Goal: Information Seeking & Learning: Check status

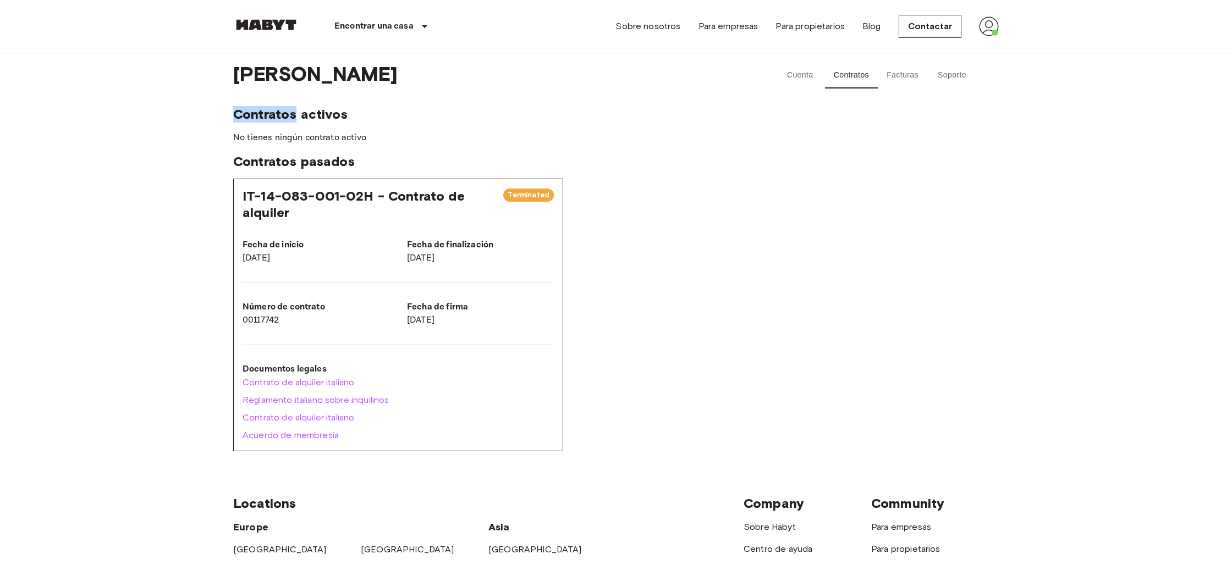
scroll to position [2, 0]
click at [485, 113] on span "Contratos activos" at bounding box center [615, 112] width 765 height 16
click at [998, 34] on img at bounding box center [989, 26] width 20 height 20
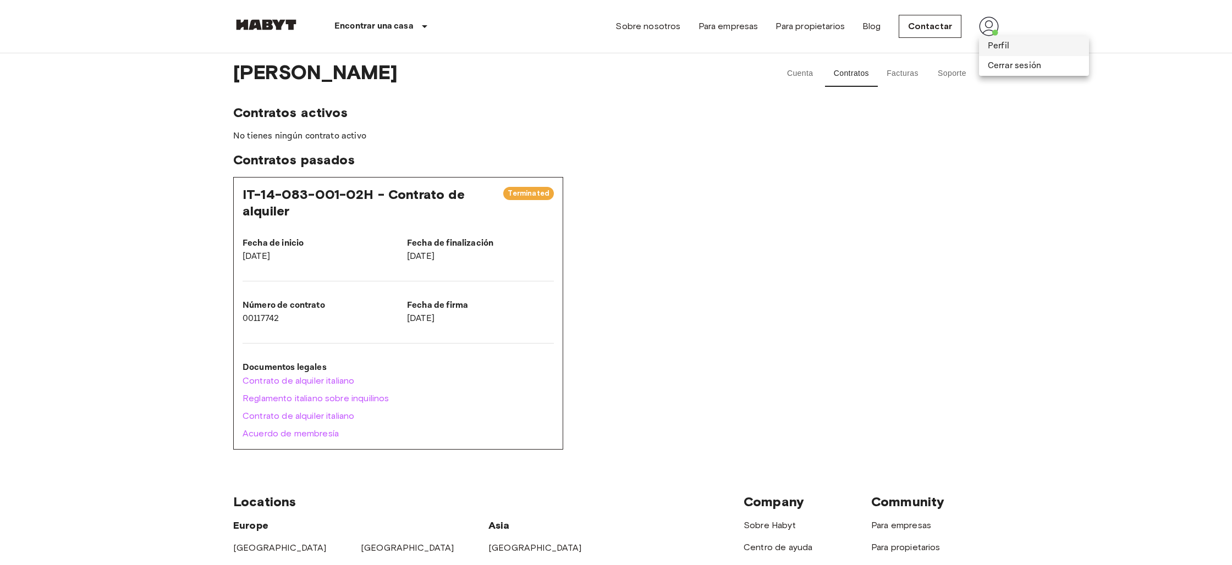
click at [1003, 46] on li "Perfil" at bounding box center [1034, 46] width 110 height 20
click at [804, 69] on button "Cuenta" at bounding box center [799, 73] width 49 height 26
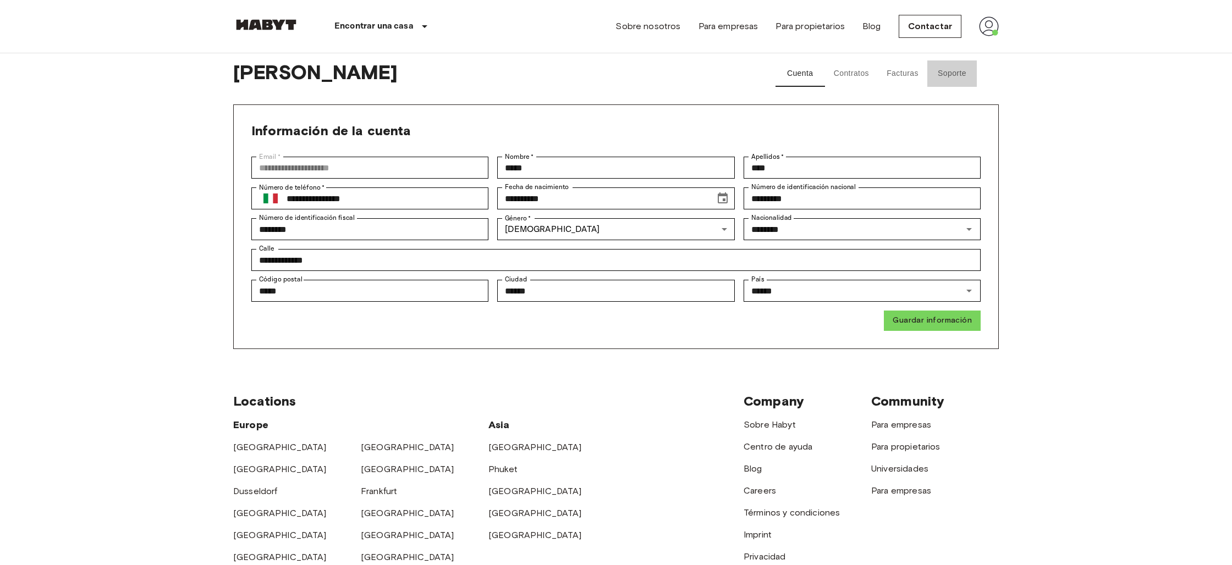
click at [937, 77] on button "Soporte" at bounding box center [951, 73] width 49 height 26
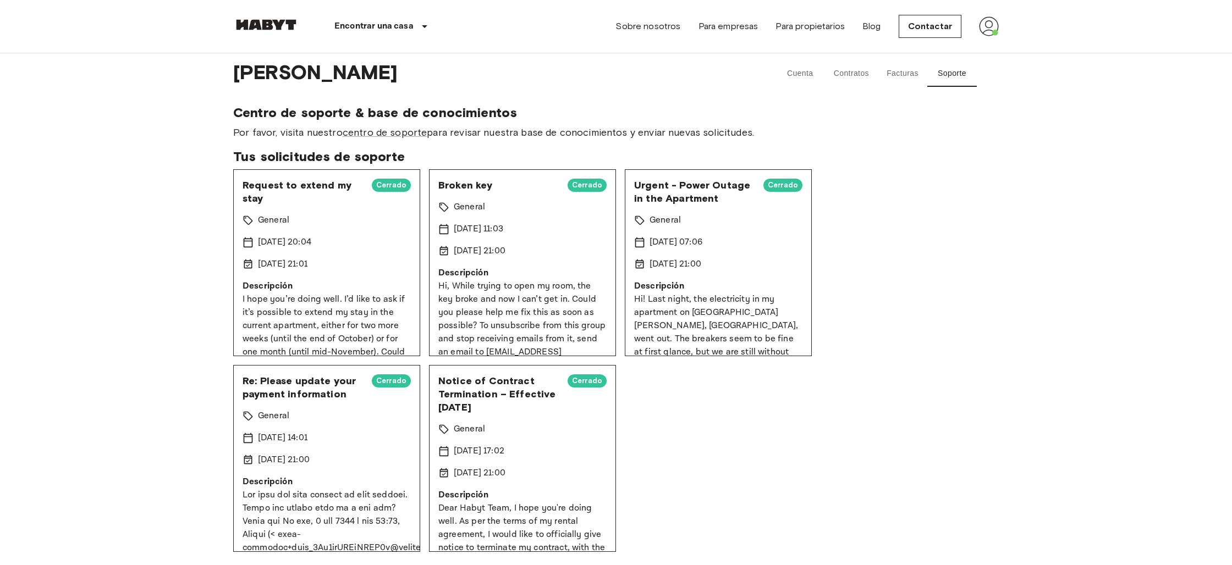
click at [910, 78] on button "Facturas" at bounding box center [902, 73] width 49 height 26
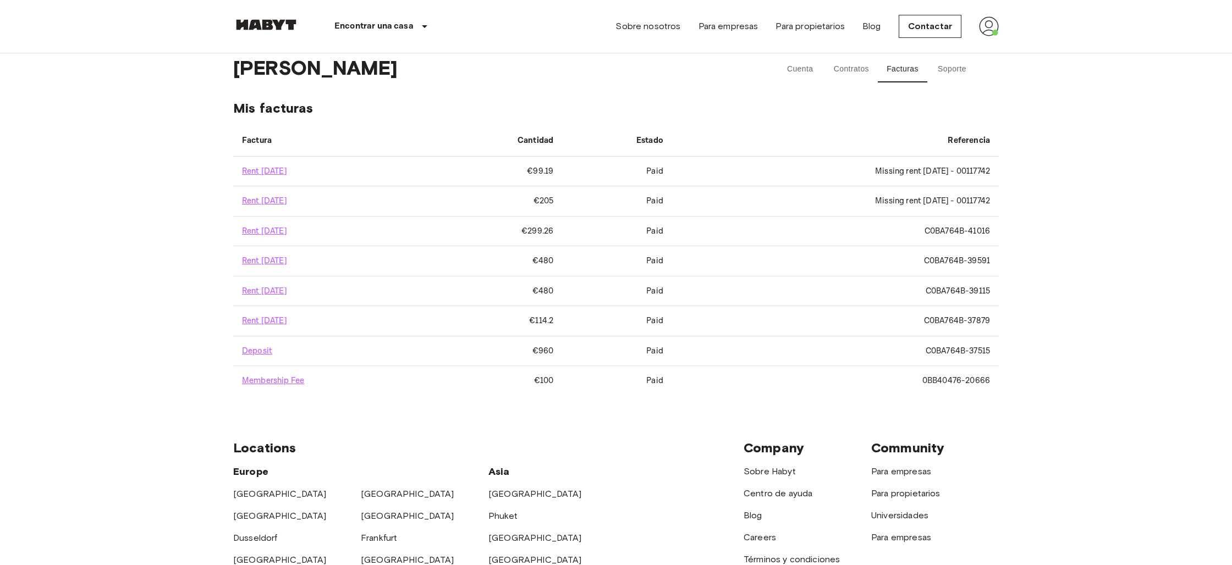
scroll to position [333, 0]
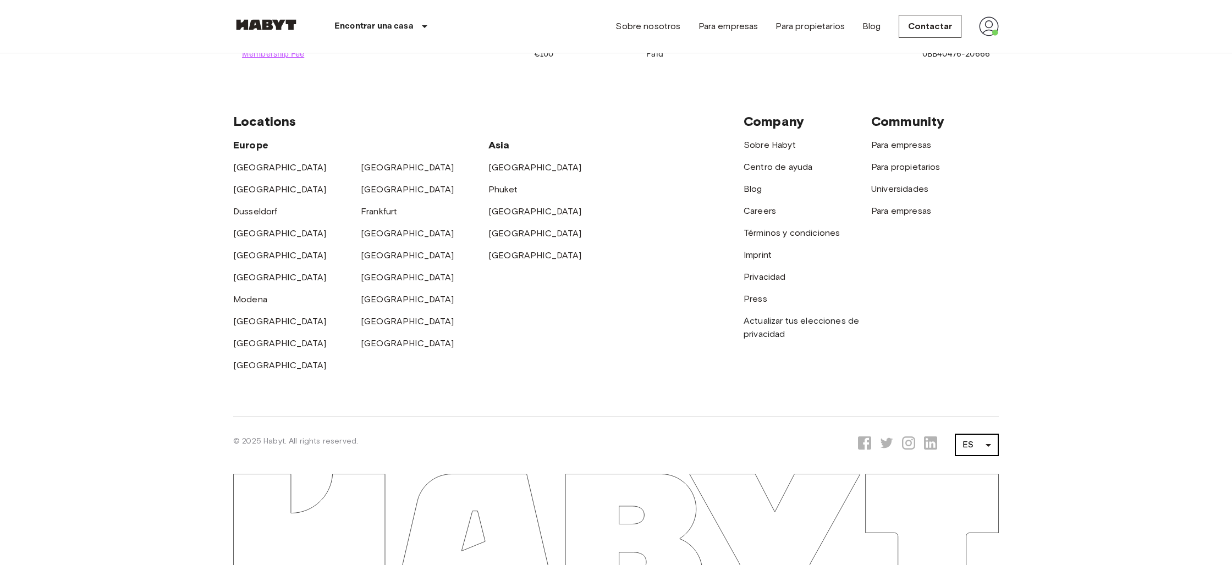
click at [982, 450] on body "Encontrar una casa Europe Amsterdam Berlin Brussels Cologne Dusseldorf Frankfur…" at bounding box center [616, 116] width 1232 height 898
click at [981, 441] on li "EN" at bounding box center [977, 443] width 44 height 20
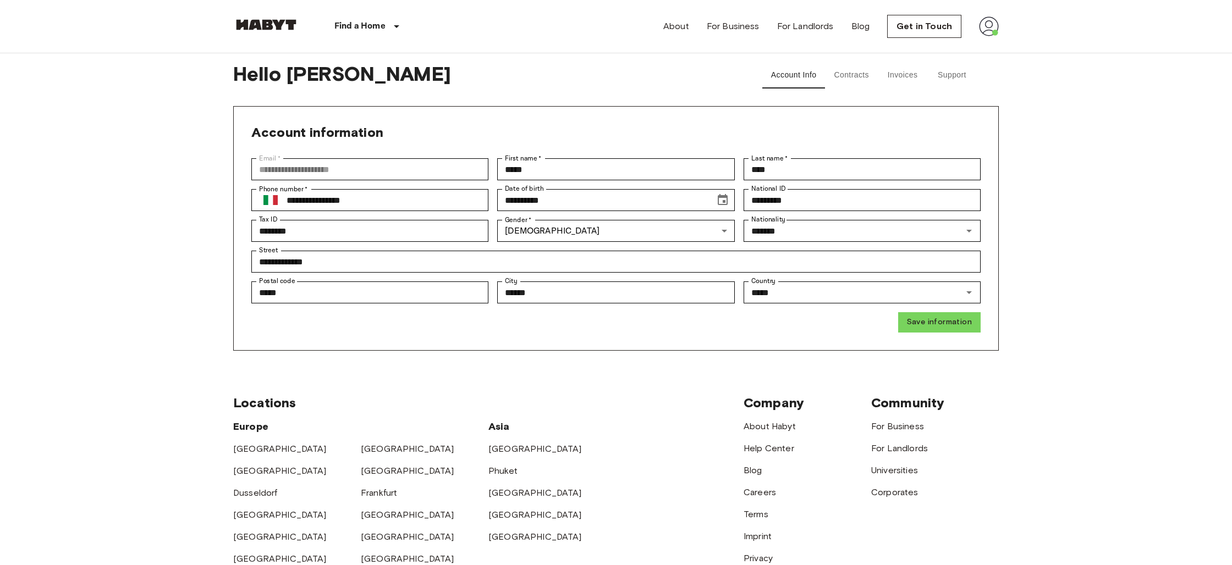
click at [847, 73] on button "Contracts" at bounding box center [851, 75] width 53 height 26
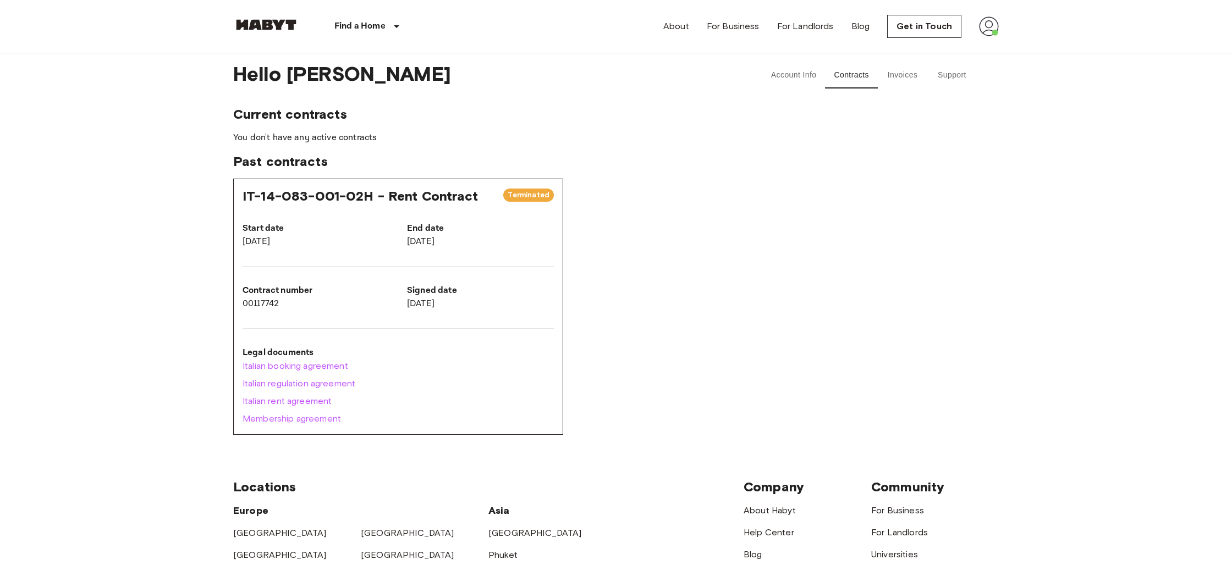
click at [904, 73] on button "Invoices" at bounding box center [902, 75] width 49 height 26
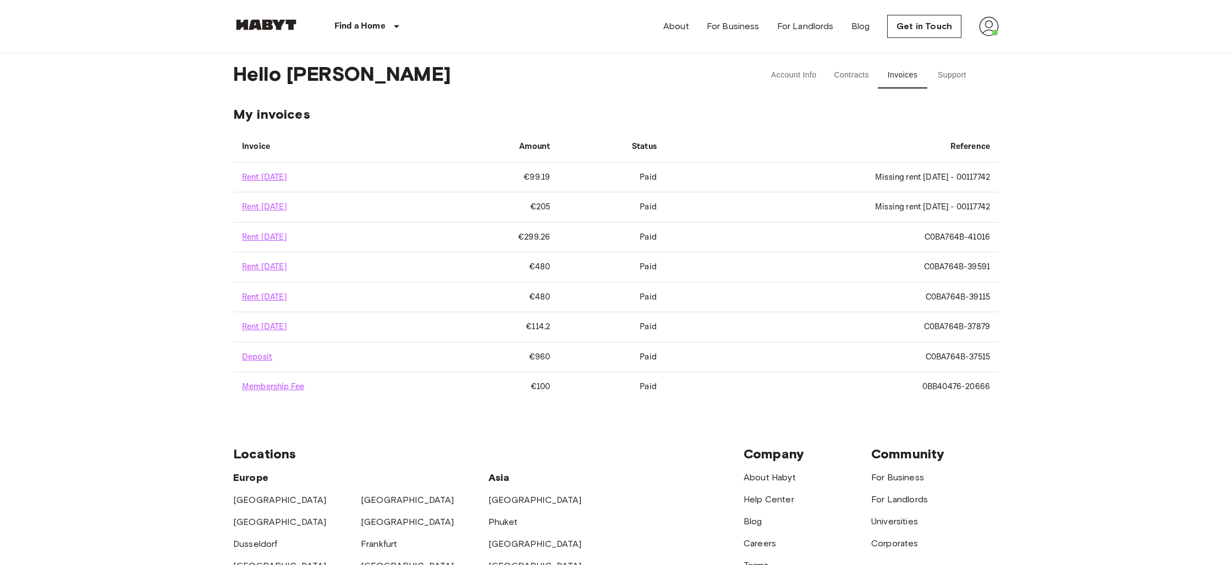
click at [981, 75] on div "Account Info Contracts Invoices Support" at bounding box center [869, 75] width 258 height 26
click at [961, 74] on button "Support" at bounding box center [951, 75] width 49 height 26
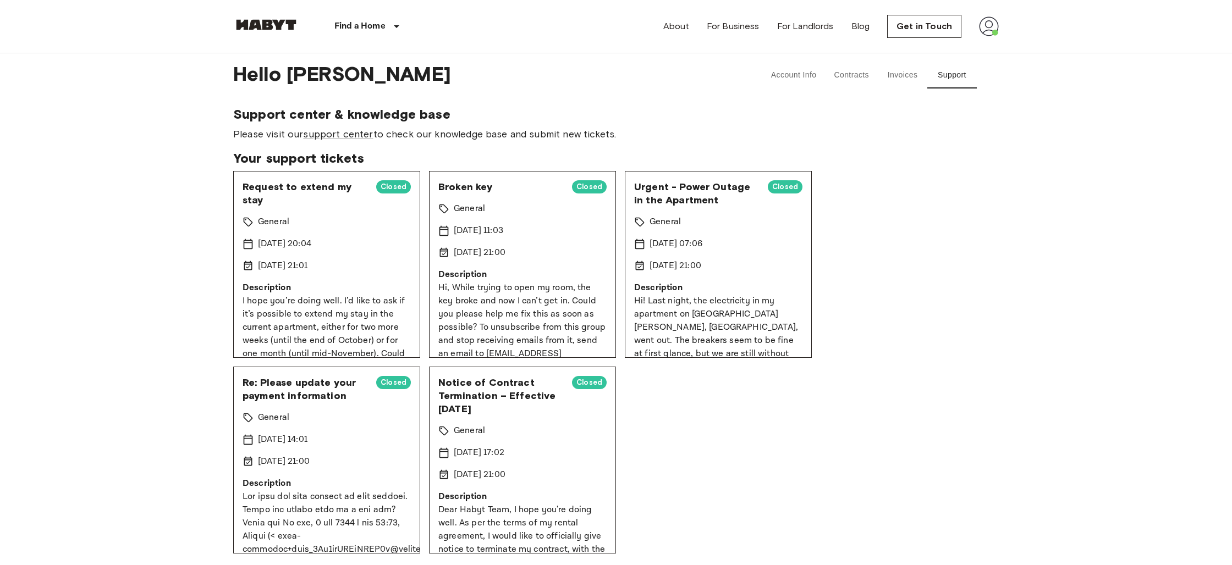
click at [798, 75] on button "Account Info" at bounding box center [793, 75] width 63 height 26
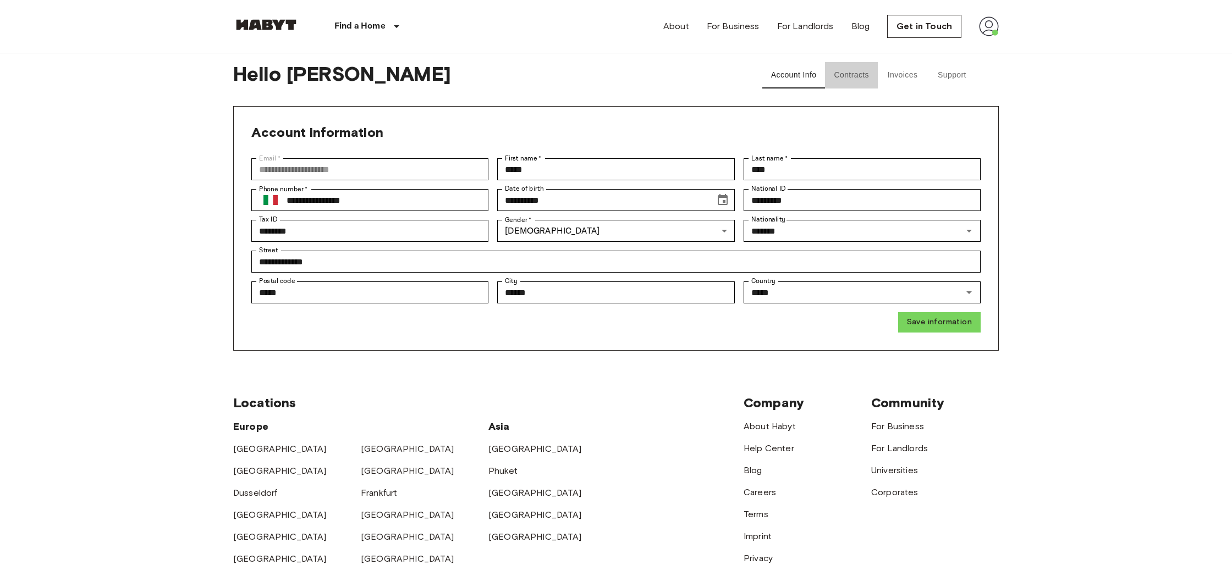
click at [856, 74] on button "Contracts" at bounding box center [851, 75] width 53 height 26
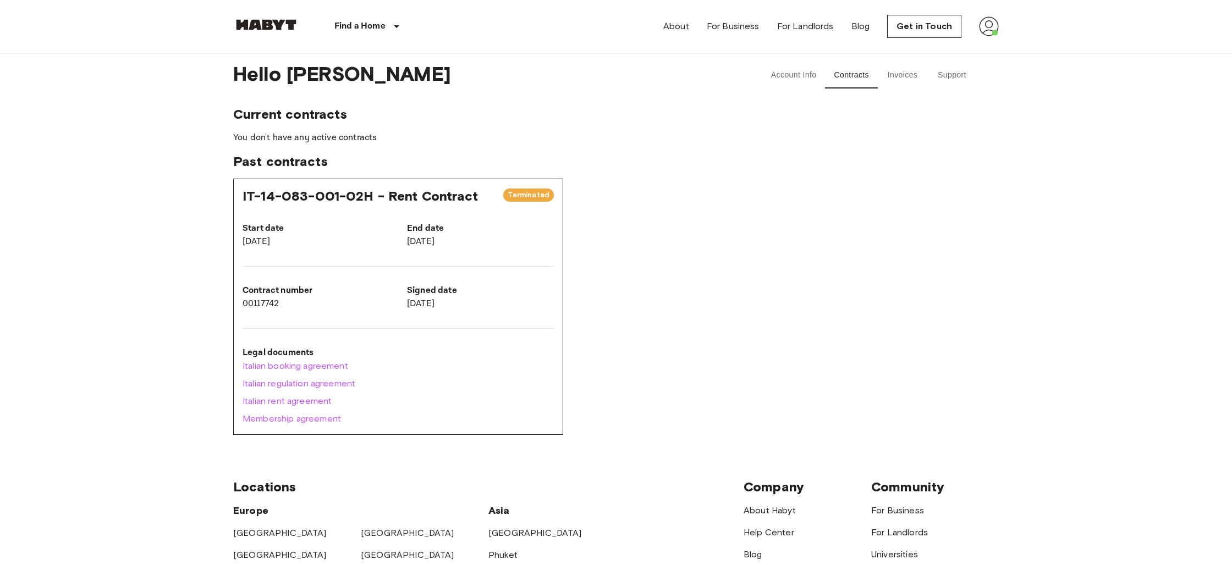
click at [523, 199] on span "Terminated" at bounding box center [528, 195] width 51 height 11
click at [525, 199] on span "Terminated" at bounding box center [528, 195] width 51 height 11
drag, startPoint x: 525, startPoint y: 199, endPoint x: 471, endPoint y: 197, distance: 53.4
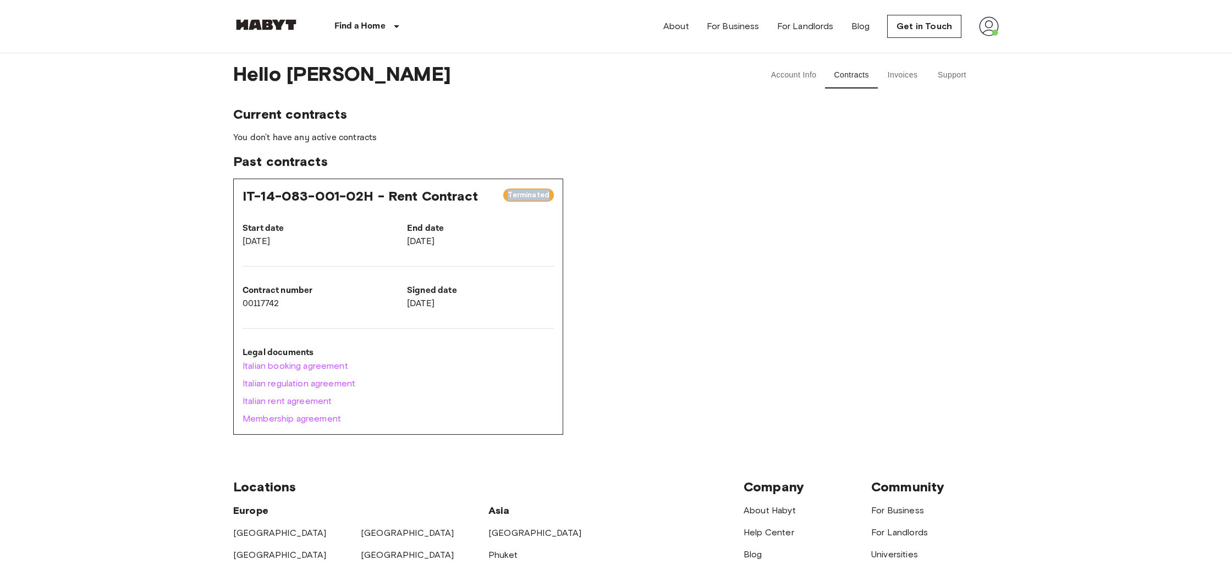
click at [521, 200] on span "Terminated" at bounding box center [528, 195] width 51 height 11
click at [310, 198] on span "IT-14-083-001-02H - Rent Contract" at bounding box center [359, 196] width 235 height 16
click at [797, 79] on button "Account Info" at bounding box center [793, 75] width 63 height 26
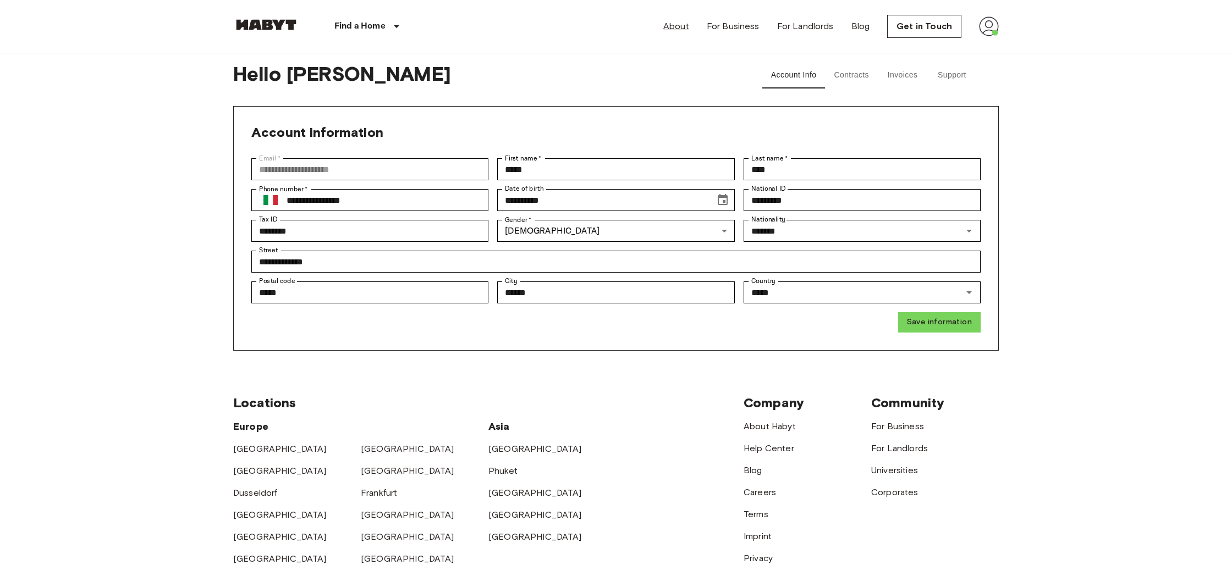
click at [688, 29] on link "About" at bounding box center [676, 26] width 26 height 13
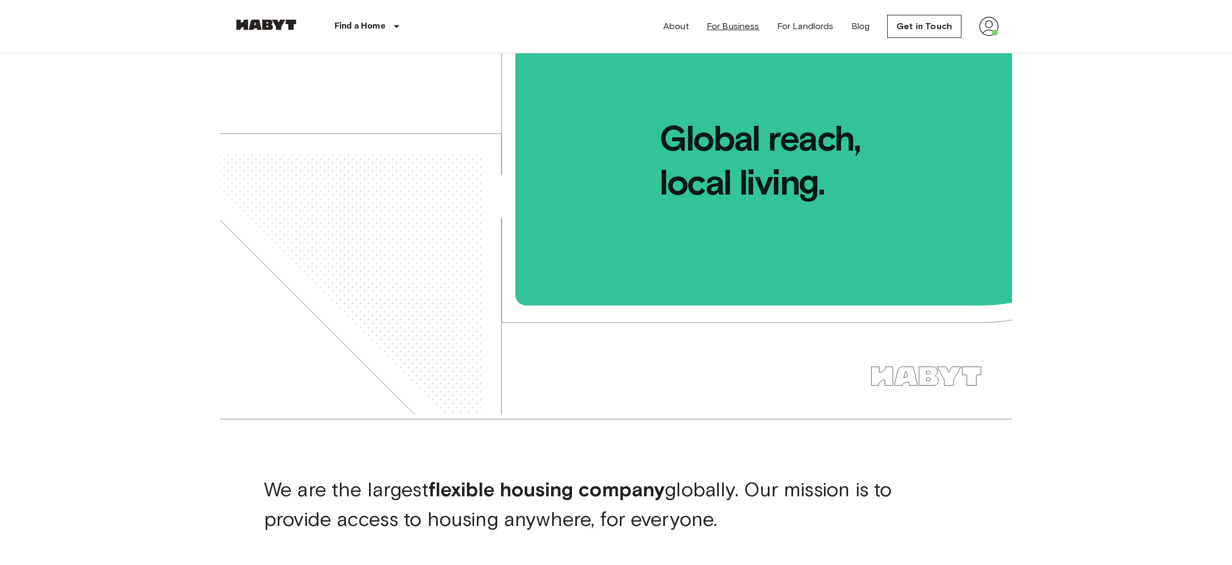
click at [729, 27] on link "For Business" at bounding box center [733, 26] width 53 height 13
click at [277, 26] on img at bounding box center [266, 24] width 66 height 11
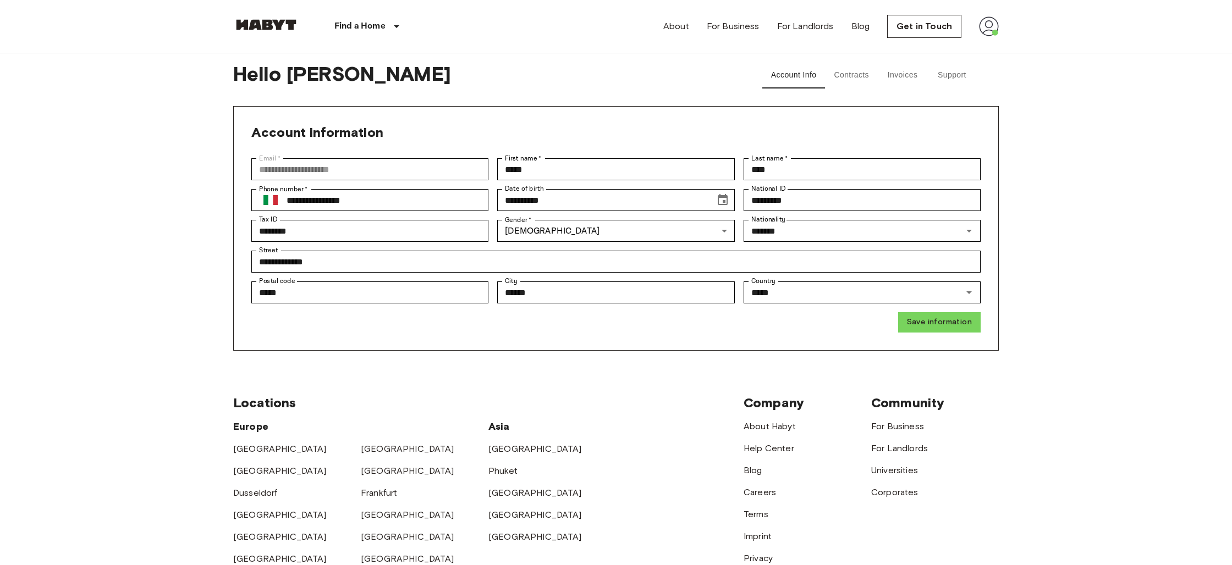
click at [849, 77] on button "Contracts" at bounding box center [851, 75] width 53 height 26
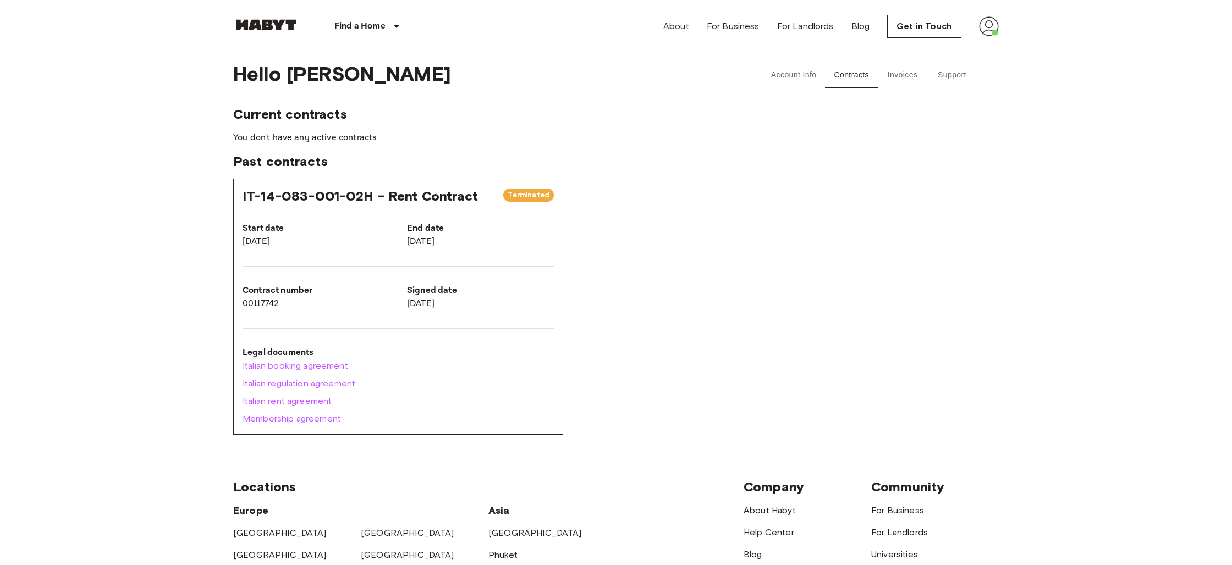
click at [538, 190] on span "Terminated" at bounding box center [528, 195] width 51 height 11
click at [538, 191] on span "Terminated" at bounding box center [528, 195] width 51 height 11
drag, startPoint x: 533, startPoint y: 192, endPoint x: 522, endPoint y: 193, distance: 11.1
click at [524, 192] on span "Terminated" at bounding box center [528, 195] width 51 height 11
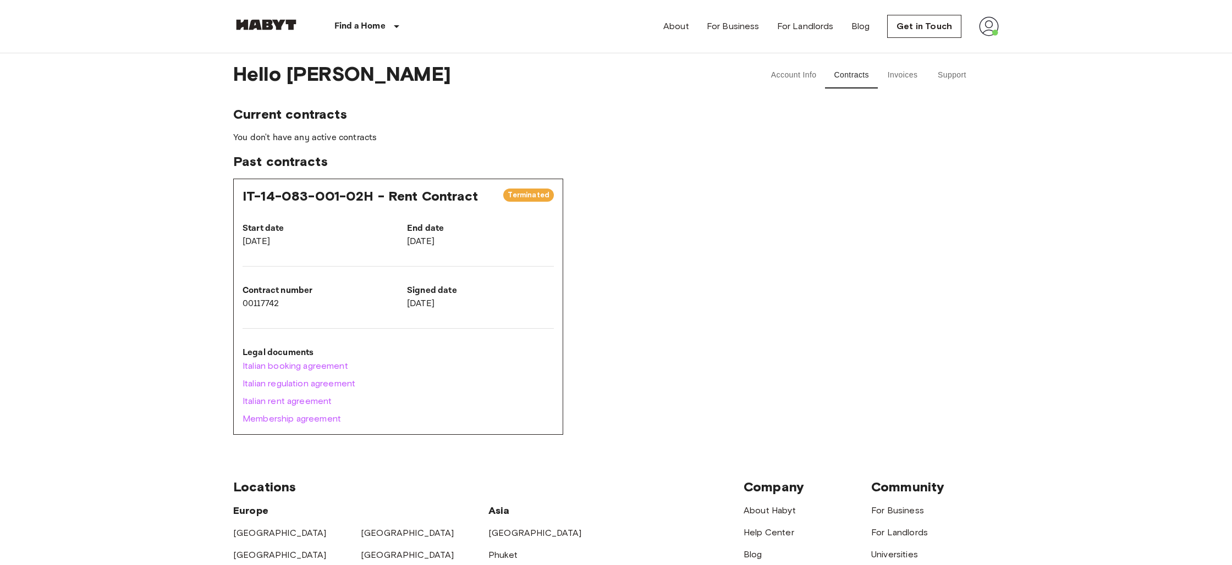
click at [517, 193] on span "Terminated" at bounding box center [528, 195] width 51 height 11
click at [517, 194] on span "Terminated" at bounding box center [528, 195] width 51 height 11
click at [516, 194] on span "Terminated" at bounding box center [528, 195] width 51 height 11
click at [520, 194] on span "Terminated" at bounding box center [528, 195] width 51 height 11
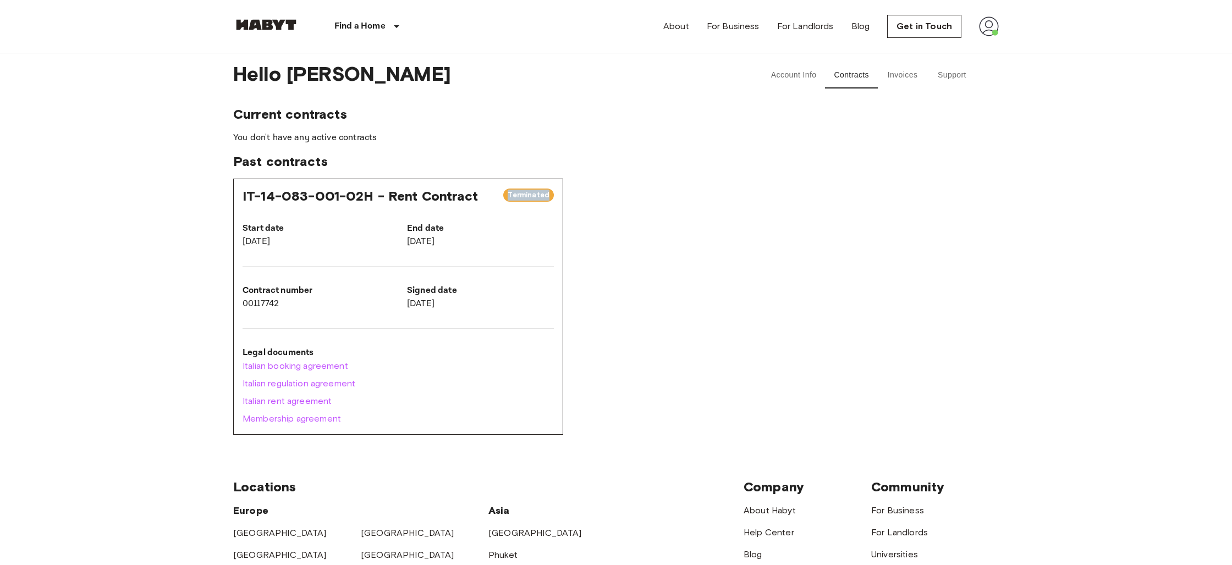
click at [520, 194] on span "Terminated" at bounding box center [528, 195] width 51 height 11
click at [564, 275] on div "IT-14-083-001-02H - Rent Contract Terminated Start date [DATE] End date [DATE] …" at bounding box center [615, 307] width 765 height 256
click at [785, 79] on button "Account Info" at bounding box center [793, 75] width 63 height 26
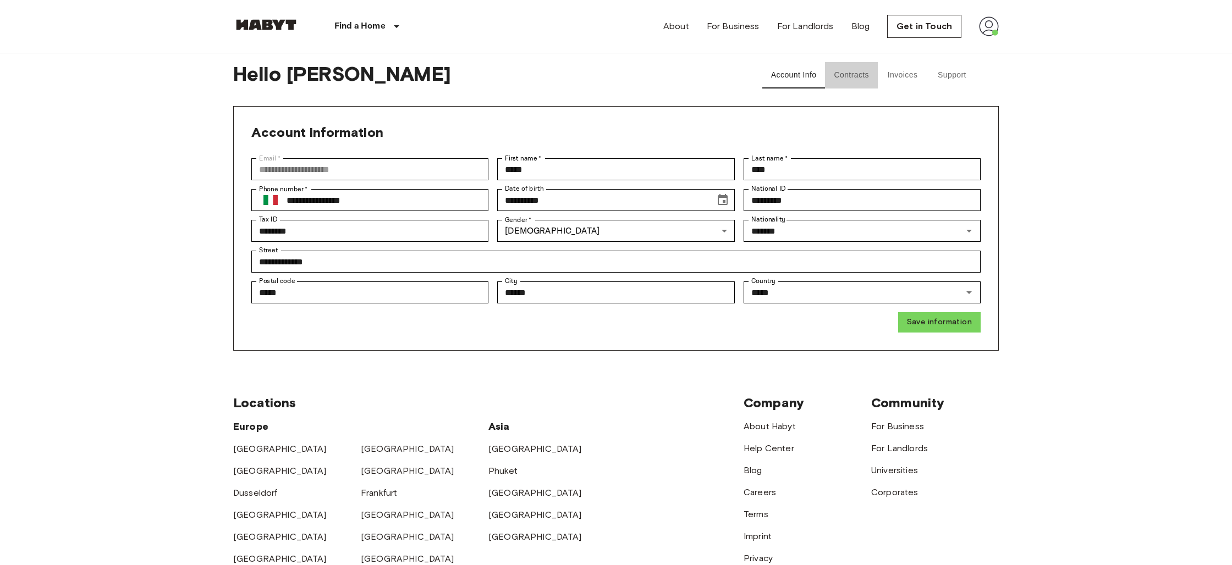
click at [852, 71] on button "Contracts" at bounding box center [851, 75] width 53 height 26
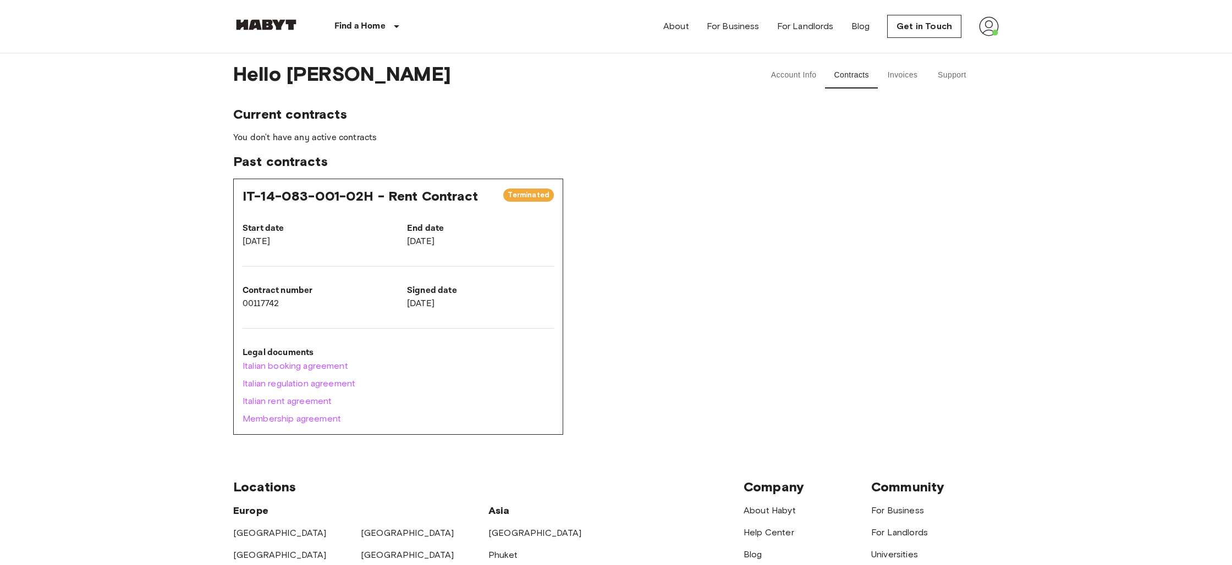
drag, startPoint x: 511, startPoint y: 174, endPoint x: 515, endPoint y: 182, distance: 8.6
click at [512, 177] on div "Current contracts You don't have any active contracts Past contracts IT-14-083-…" at bounding box center [615, 270] width 765 height 329
click at [514, 185] on div "IT-14-083-001-02H - Rent Contract Terminated Start date [DATE] End date [DATE] …" at bounding box center [398, 307] width 330 height 256
drag, startPoint x: 514, startPoint y: 185, endPoint x: 395, endPoint y: 154, distance: 123.2
click at [476, 184] on div "IT-14-083-001-02H - Rent Contract Terminated Start date [DATE] End date [DATE] …" at bounding box center [398, 307] width 330 height 256
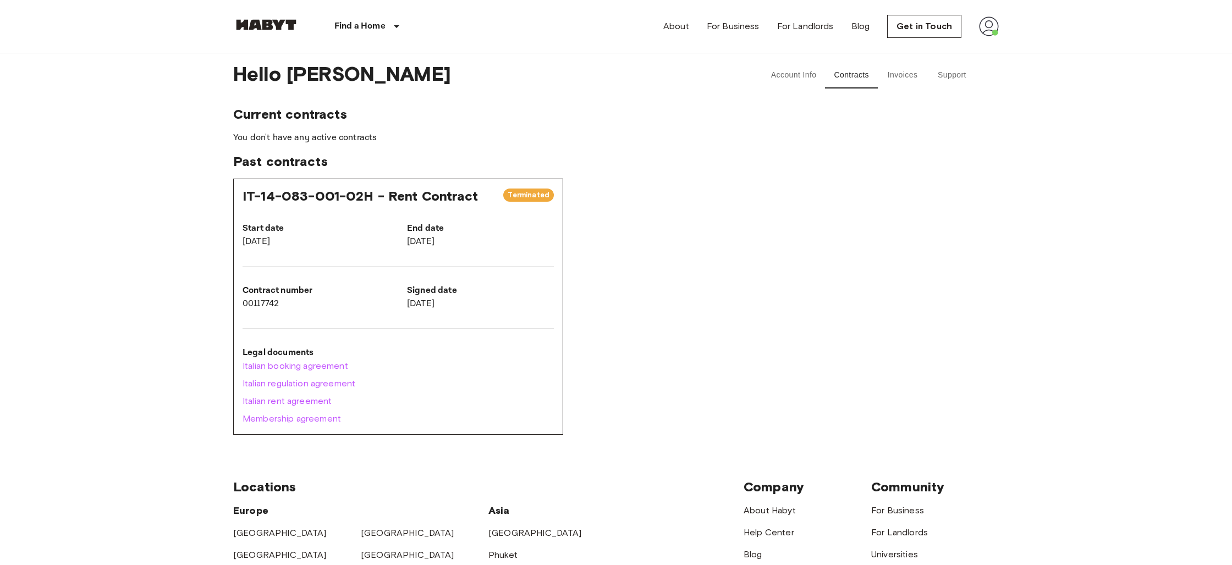
click at [295, 131] on div "Current contracts You don't have any active contracts Past contracts IT-14-083-…" at bounding box center [615, 270] width 765 height 329
click at [372, 111] on span "Current contracts" at bounding box center [615, 114] width 765 height 16
drag, startPoint x: 382, startPoint y: 137, endPoint x: 177, endPoint y: 113, distance: 207.0
click at [177, 113] on body "Find a Home [GEOGRAPHIC_DATA] [GEOGRAPHIC_DATA] [GEOGRAPHIC_DATA] [GEOGRAPHIC_D…" at bounding box center [616, 465] width 1232 height 931
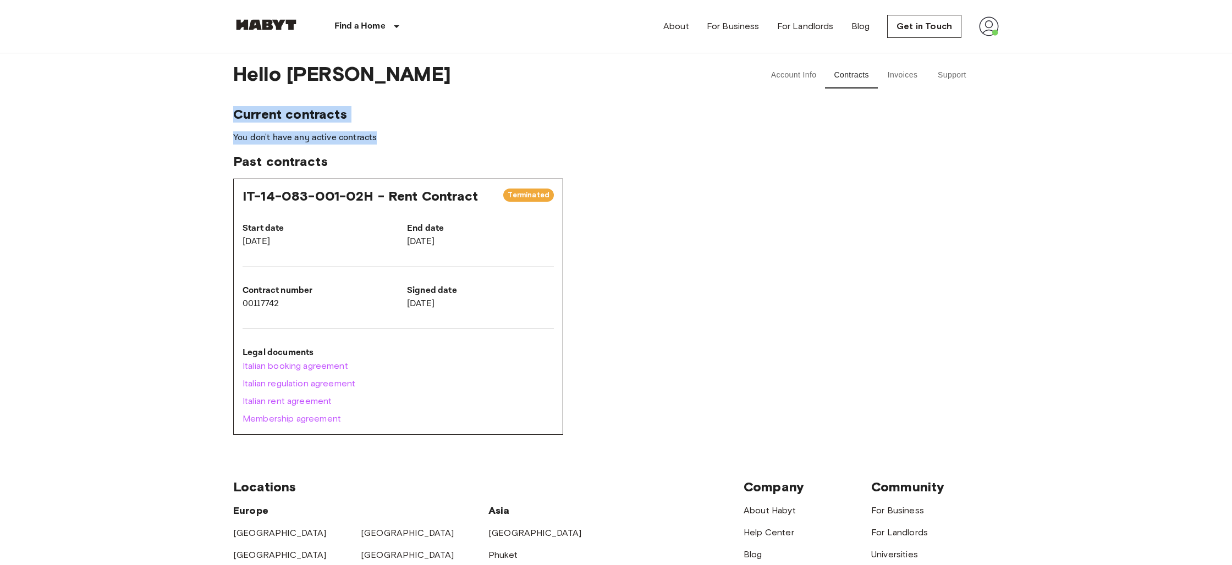
drag, startPoint x: 177, startPoint y: 113, endPoint x: 210, endPoint y: 110, distance: 33.7
click at [178, 113] on body "Find a Home [GEOGRAPHIC_DATA] [GEOGRAPHIC_DATA] [GEOGRAPHIC_DATA] [GEOGRAPHIC_D…" at bounding box center [616, 465] width 1232 height 931
drag, startPoint x: 229, startPoint y: 114, endPoint x: 457, endPoint y: 127, distance: 228.5
click at [445, 124] on div "Hello [PERSON_NAME] Account Info Contracts Invoices Support Current contracts Y…" at bounding box center [616, 244] width 792 height 382
click at [578, 164] on span "Past contracts" at bounding box center [615, 161] width 765 height 16
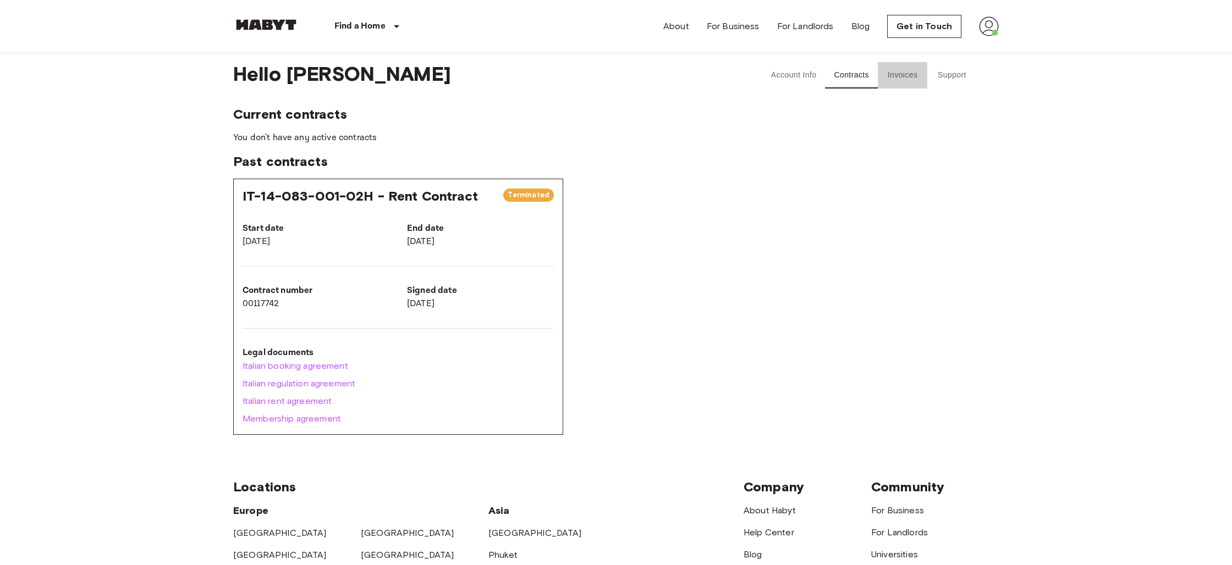
click at [903, 78] on button "Invoices" at bounding box center [902, 75] width 49 height 26
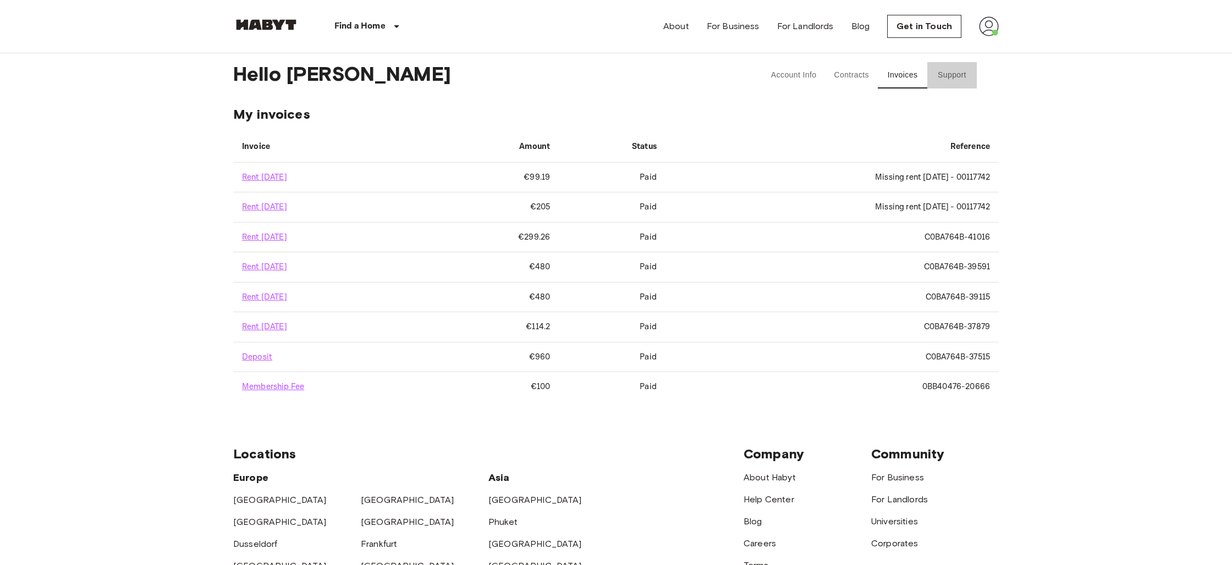
click at [952, 79] on button "Support" at bounding box center [951, 75] width 49 height 26
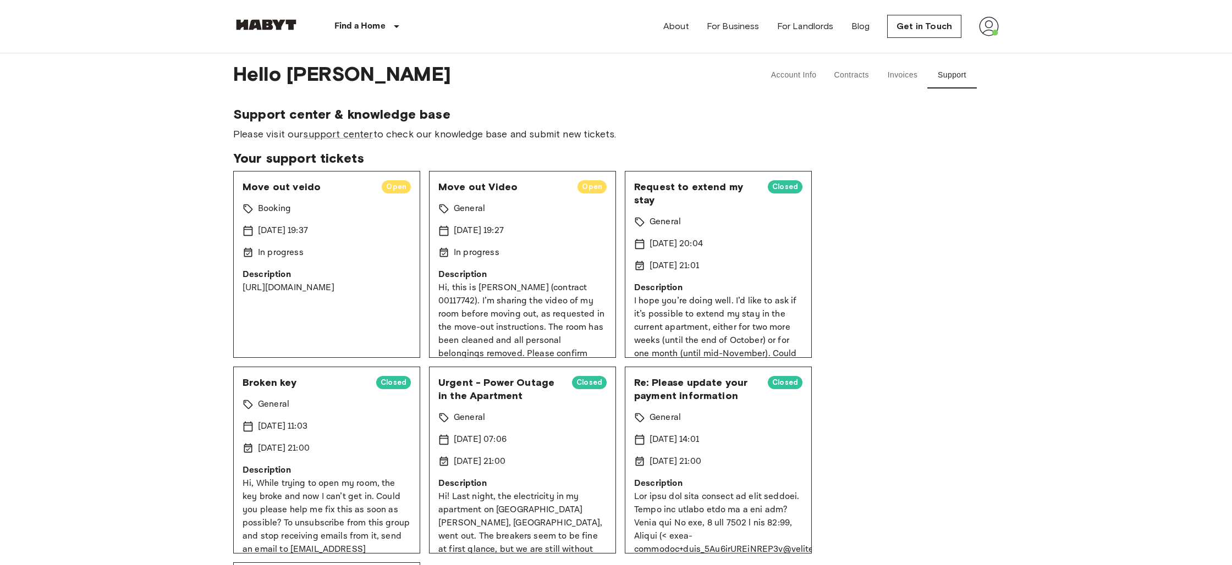
scroll to position [12, 0]
click at [509, 273] on p "Hi, this is [PERSON_NAME] (contract 00117742). I’m sharing the video of my room…" at bounding box center [522, 315] width 168 height 92
click at [532, 321] on p "Hi, this is [PERSON_NAME] (contract 00117742). I’m sharing the video of my room…" at bounding box center [522, 315] width 168 height 92
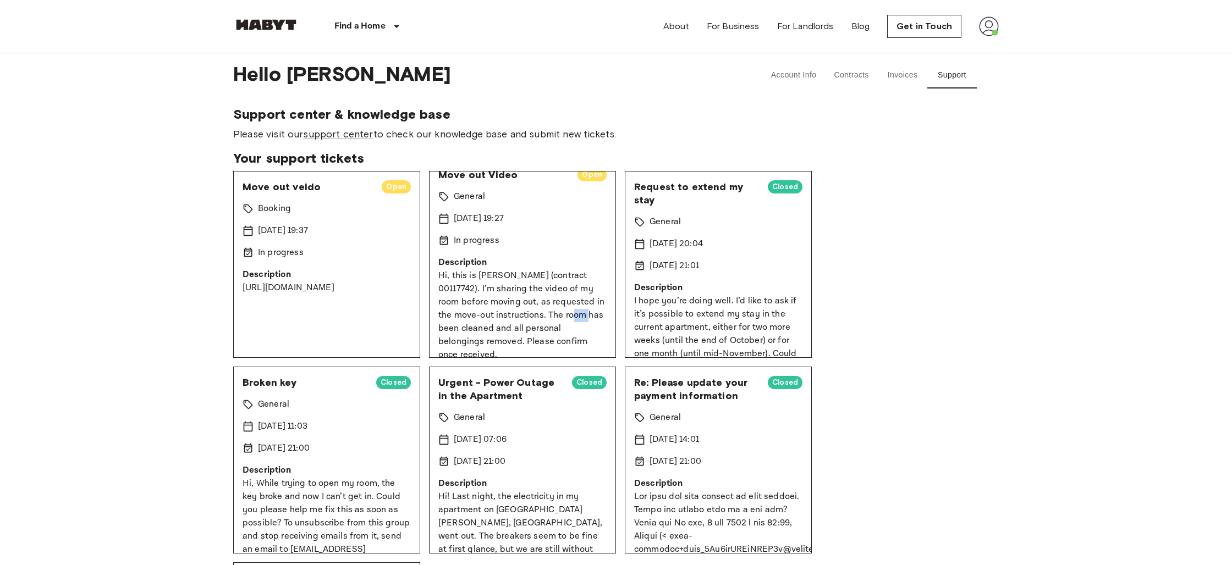
drag, startPoint x: 532, startPoint y: 321, endPoint x: 529, endPoint y: 282, distance: 38.6
click at [533, 321] on p "Hi, this is [PERSON_NAME] (contract 00117742). I’m sharing the video of my room…" at bounding box center [522, 315] width 168 height 92
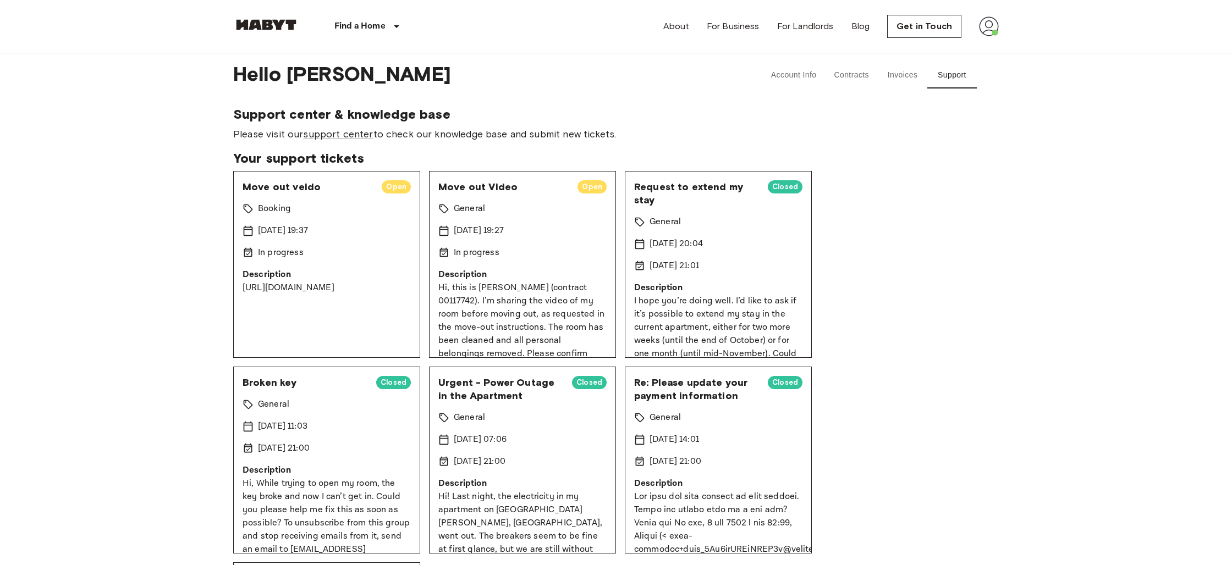
click at [475, 198] on div "Move out Video Open General [DATE] 19:27 In progress Description Hi, this is [P…" at bounding box center [522, 264] width 187 height 187
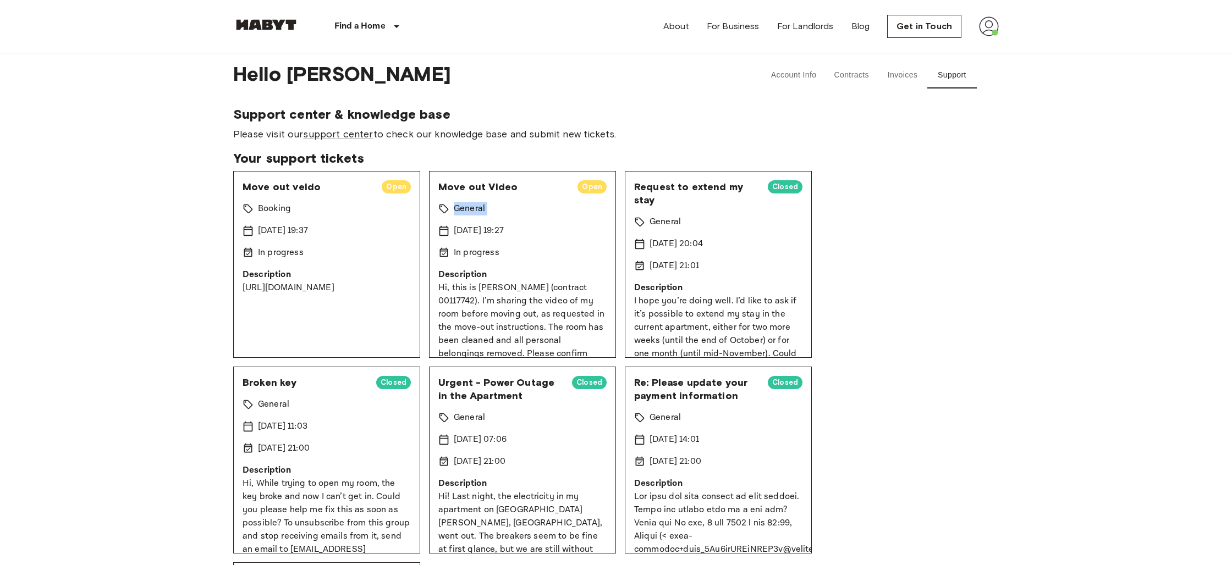
click at [475, 198] on div "Move out Video Open General [DATE] 19:27 In progress Description Hi, this is [P…" at bounding box center [522, 264] width 187 height 187
click at [597, 225] on div "[DATE] 19:27" at bounding box center [522, 230] width 168 height 13
click at [597, 226] on div "[DATE] 19:27" at bounding box center [522, 230] width 168 height 13
drag, startPoint x: 595, startPoint y: 228, endPoint x: 605, endPoint y: 299, distance: 71.1
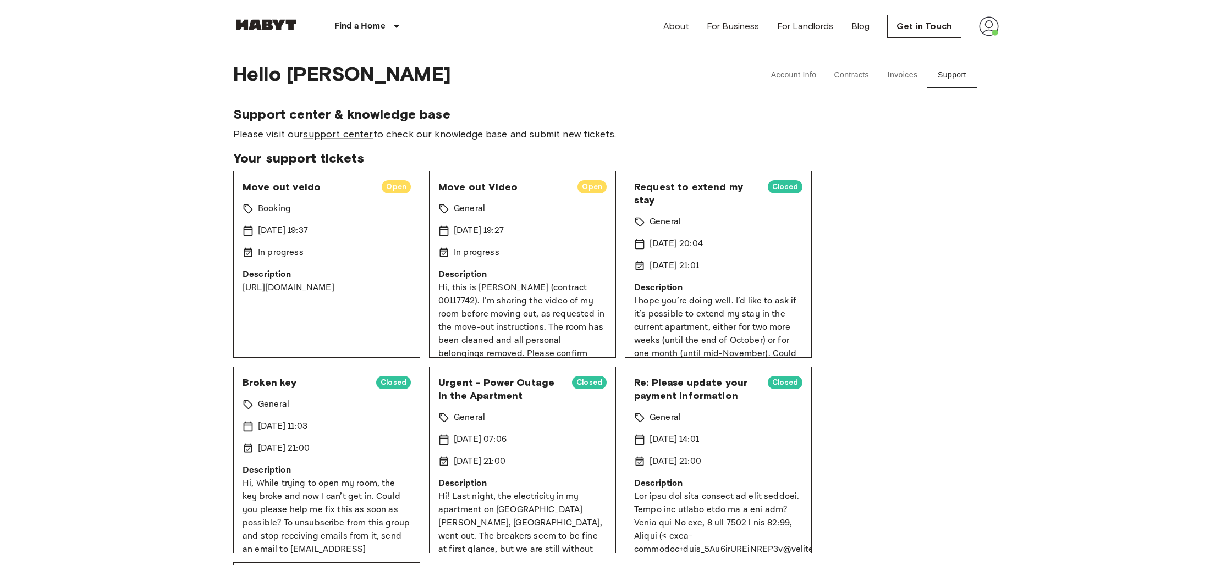
click at [596, 230] on div "[DATE] 19:27" at bounding box center [522, 230] width 168 height 13
drag, startPoint x: 605, startPoint y: 299, endPoint x: 736, endPoint y: 301, distance: 130.3
click at [616, 303] on div "Move out veido Open Booking [DATE] 19:37 In progress Description [URL][DOMAIN_N…" at bounding box center [615, 460] width 765 height 578
click at [898, 79] on button "Invoices" at bounding box center [902, 75] width 49 height 26
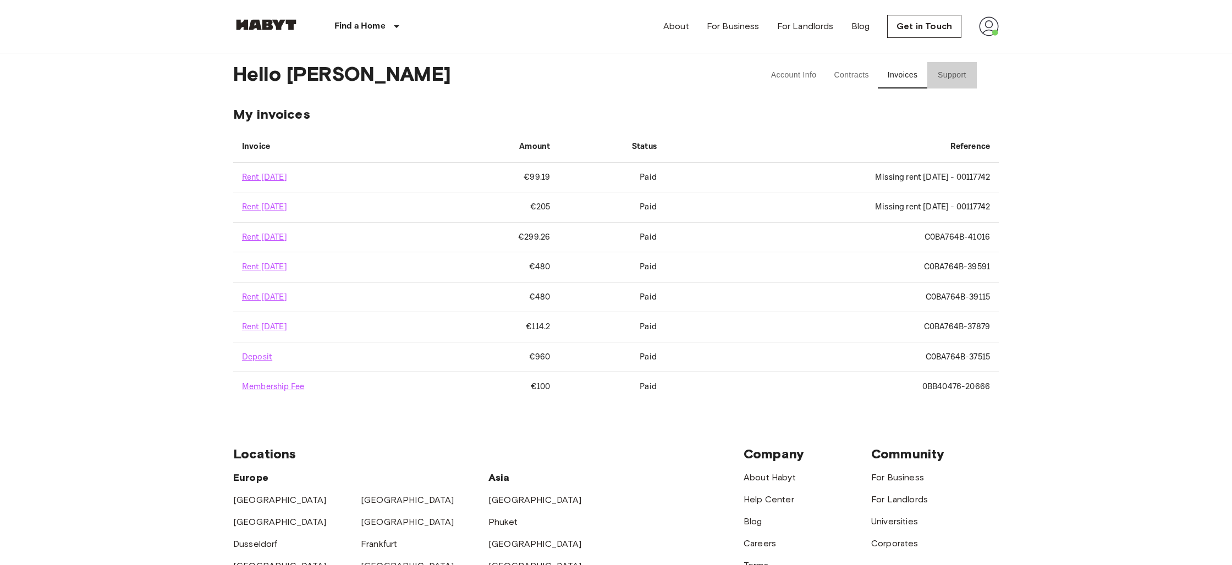
click at [944, 74] on button "Support" at bounding box center [951, 75] width 49 height 26
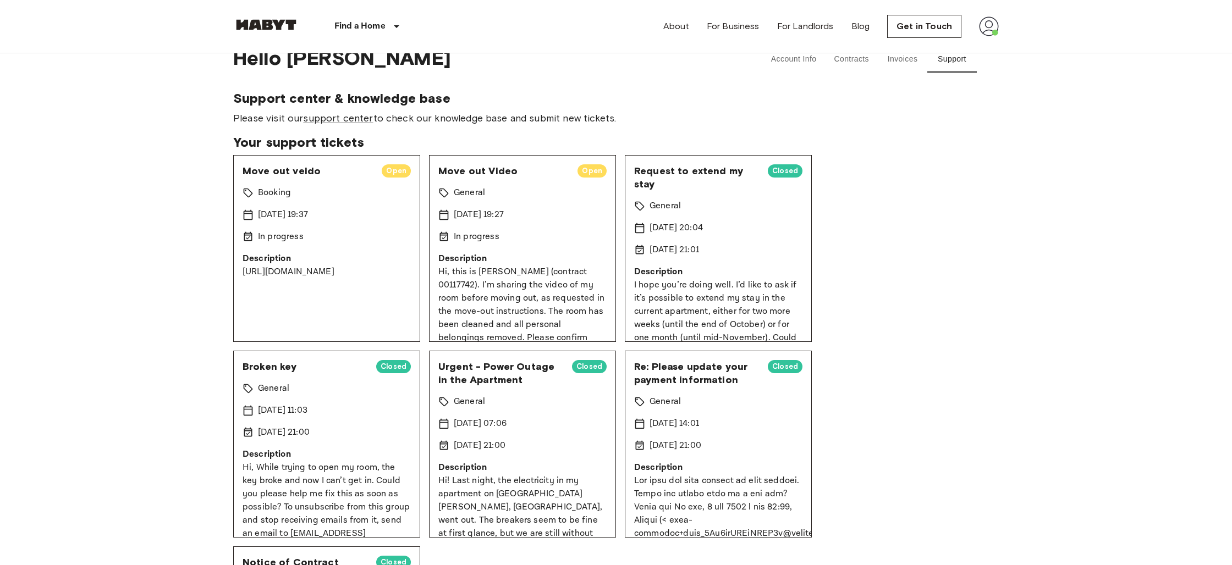
scroll to position [18, 0]
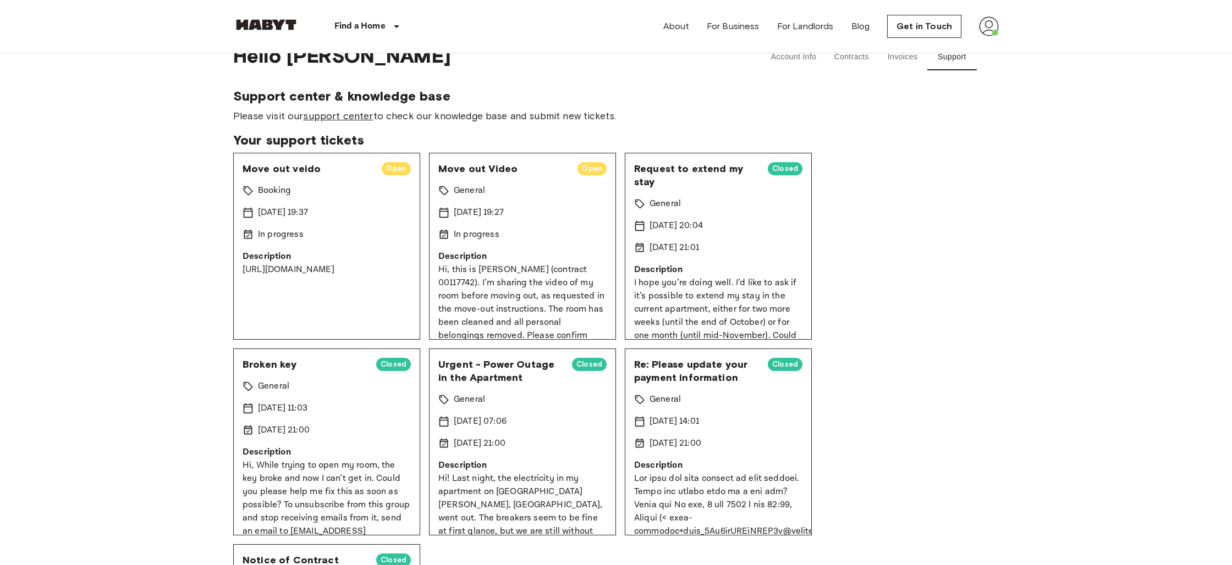
click at [364, 119] on link "support center" at bounding box center [338, 116] width 70 height 12
drag, startPoint x: 359, startPoint y: 268, endPoint x: 243, endPoint y: 271, distance: 116.1
click at [243, 271] on p "[URL][DOMAIN_NAME]" at bounding box center [326, 269] width 168 height 13
copy p "[URL][DOMAIN_NAME]"
